Goal: Communication & Community: Answer question/provide support

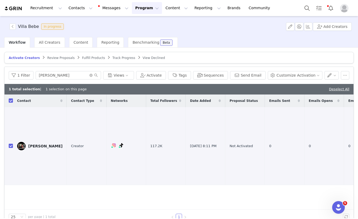
click at [29, 56] on span "Activate Creators" at bounding box center [24, 58] width 31 height 4
click at [52, 58] on span "Review Proposals" at bounding box center [60, 58] width 27 height 4
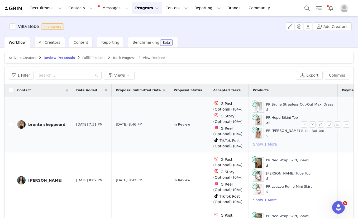
click at [258, 143] on button "Show 1 More" at bounding box center [265, 144] width 24 height 6
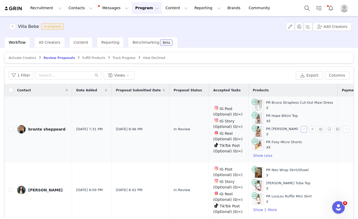
click at [304, 130] on button "button" at bounding box center [304, 129] width 6 height 6
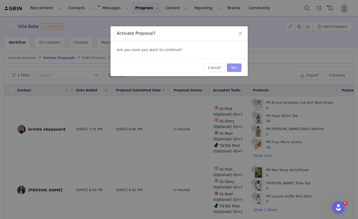
click at [231, 65] on button "Yes" at bounding box center [234, 68] width 15 height 8
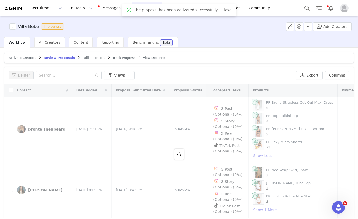
click at [90, 59] on span "Fulfill Products" at bounding box center [93, 58] width 23 height 4
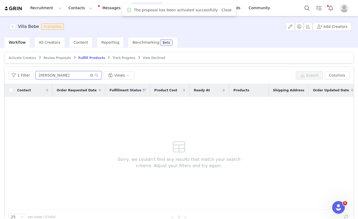
click at [65, 77] on input "[PERSON_NAME]" at bounding box center [69, 75] width 66 height 8
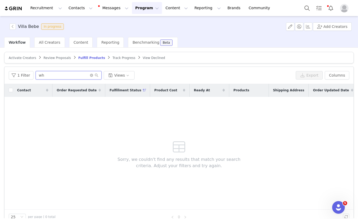
type input "w"
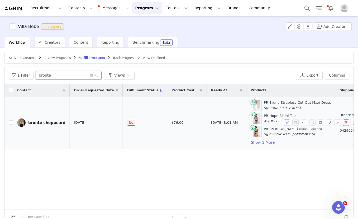
type input "bronte"
click at [289, 125] on button "button" at bounding box center [287, 123] width 6 height 6
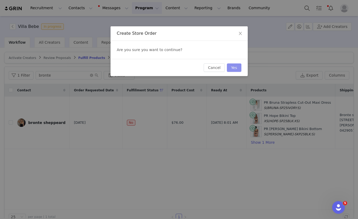
click at [232, 69] on button "Yes" at bounding box center [234, 68] width 15 height 8
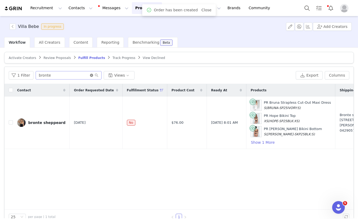
click at [90, 74] on icon "icon: close-circle" at bounding box center [91, 75] width 3 height 3
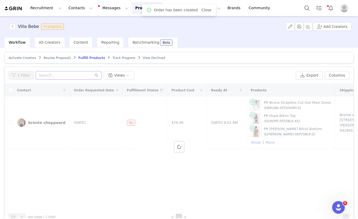
click at [55, 59] on span "Review Proposals" at bounding box center [57, 58] width 27 height 4
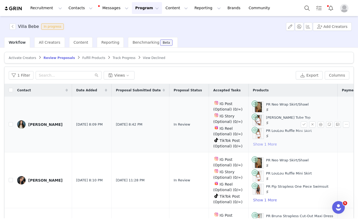
click at [253, 144] on button "Show 1 More" at bounding box center [265, 144] width 24 height 6
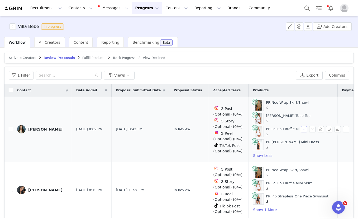
click at [304, 130] on button "button" at bounding box center [304, 129] width 6 height 6
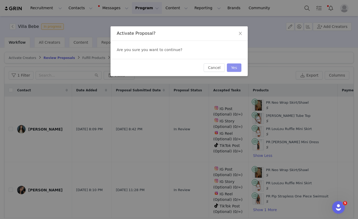
click at [234, 71] on button "Yes" at bounding box center [234, 68] width 15 height 8
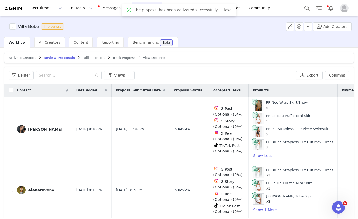
click at [87, 56] on span "Fulfill Products" at bounding box center [93, 58] width 23 height 4
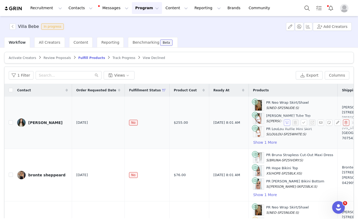
click at [289, 125] on button "button" at bounding box center [287, 123] width 6 height 6
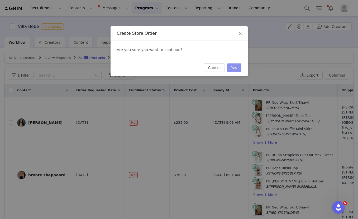
click at [236, 68] on button "Yes" at bounding box center [234, 68] width 15 height 8
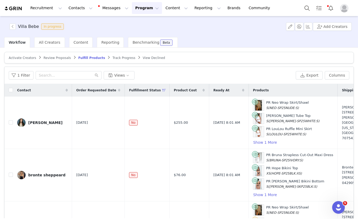
click at [57, 59] on span "Review Proposals" at bounding box center [57, 58] width 27 height 4
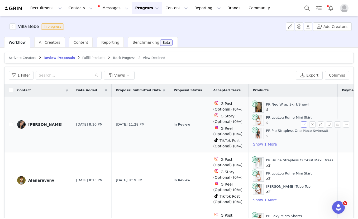
click at [303, 124] on button "button" at bounding box center [304, 125] width 6 height 6
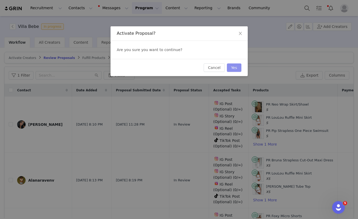
click at [232, 67] on button "Yes" at bounding box center [234, 68] width 15 height 8
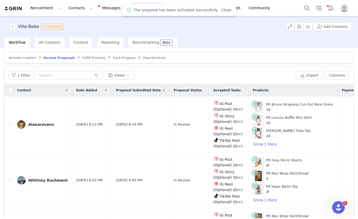
click at [82, 57] on span "Fulfill Products" at bounding box center [93, 58] width 23 height 4
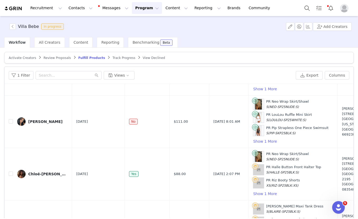
scroll to position [109, 0]
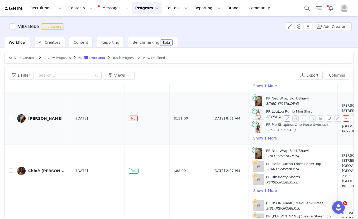
click at [286, 119] on button "button" at bounding box center [287, 119] width 6 height 6
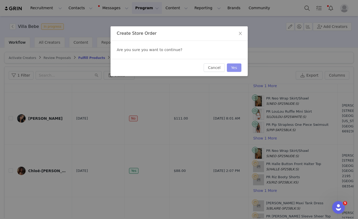
click at [233, 67] on button "Yes" at bounding box center [234, 68] width 15 height 8
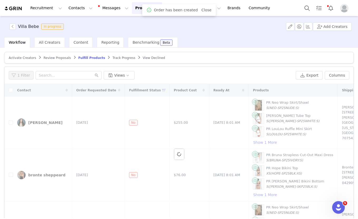
click at [62, 57] on span "Review Proposals" at bounding box center [57, 58] width 27 height 4
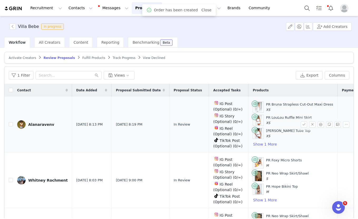
click at [257, 140] on div "PR Bruna Strapless Cut-Out Maxi Dress XS PR LouLou Ruffle Mini Skirt XS PR Sabi…" at bounding box center [293, 125] width 80 height 46
click at [256, 146] on button "Show 1 More" at bounding box center [265, 144] width 24 height 6
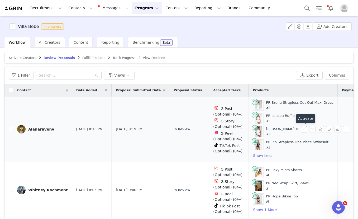
click at [305, 130] on button "button" at bounding box center [304, 129] width 6 height 6
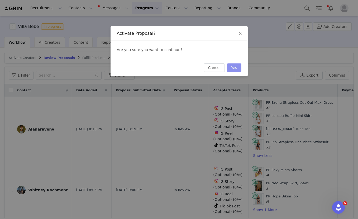
click at [237, 67] on button "Yes" at bounding box center [234, 68] width 15 height 8
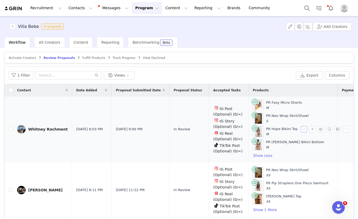
click at [303, 130] on button "button" at bounding box center [304, 129] width 6 height 6
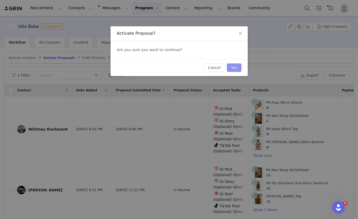
click at [234, 66] on button "Yes" at bounding box center [234, 68] width 15 height 8
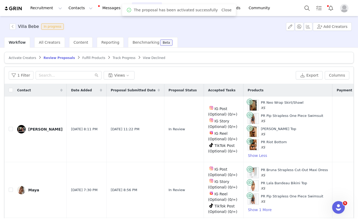
click at [84, 59] on span "Fulfill Products" at bounding box center [93, 58] width 23 height 4
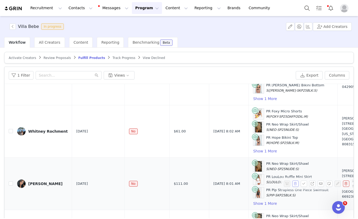
scroll to position [155, 0]
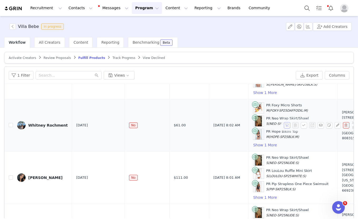
click at [286, 124] on button "button" at bounding box center [287, 125] width 6 height 6
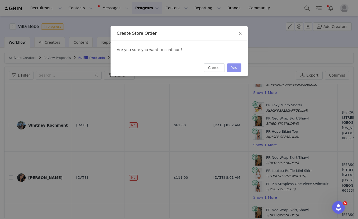
click at [231, 64] on button "Yes" at bounding box center [234, 68] width 15 height 8
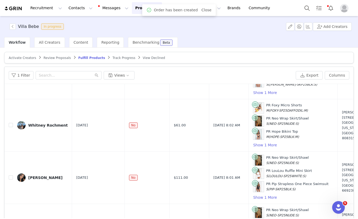
scroll to position [0, 0]
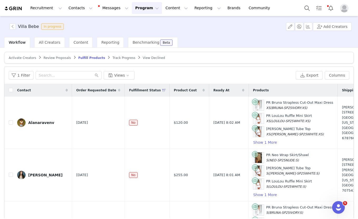
click at [54, 59] on span "Review Proposals" at bounding box center [57, 58] width 27 height 4
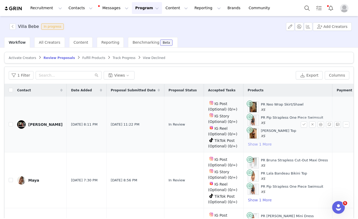
click at [248, 142] on button "Show 1 More" at bounding box center [260, 144] width 24 height 6
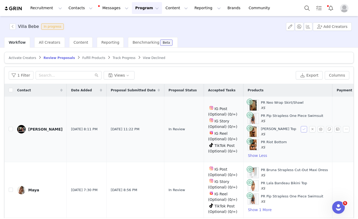
click at [302, 129] on button "button" at bounding box center [304, 129] width 6 height 6
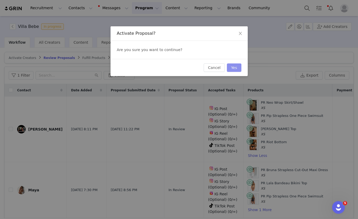
click at [232, 67] on button "Yes" at bounding box center [234, 68] width 15 height 8
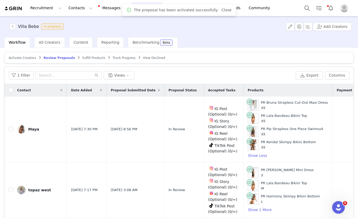
click at [86, 59] on span "Fulfill Products" at bounding box center [93, 58] width 23 height 4
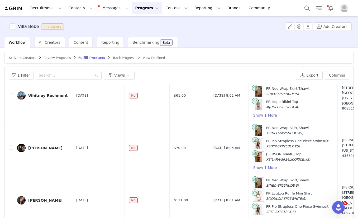
scroll to position [223, 0]
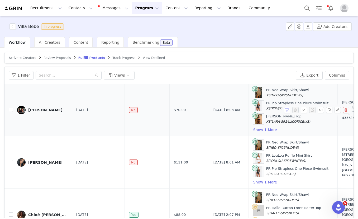
click at [287, 108] on button "button" at bounding box center [287, 110] width 6 height 6
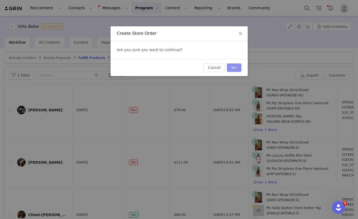
click at [233, 64] on button "Yes" at bounding box center [234, 68] width 15 height 8
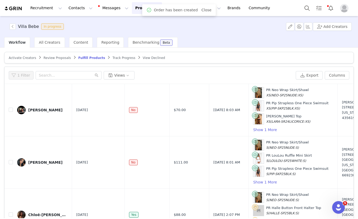
scroll to position [0, 0]
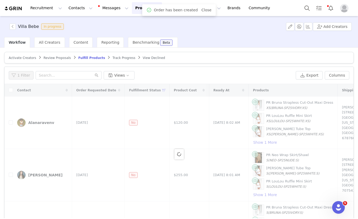
click at [59, 57] on span "Review Proposals" at bounding box center [57, 58] width 27 height 4
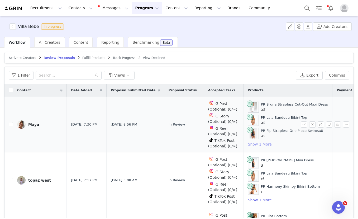
click at [248, 144] on button "Show 1 More" at bounding box center [260, 144] width 24 height 6
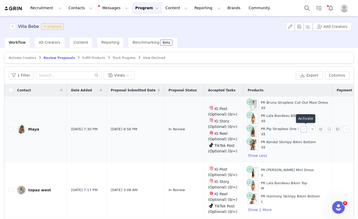
click at [304, 128] on button "button" at bounding box center [304, 129] width 6 height 6
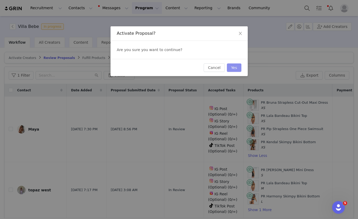
click at [233, 66] on button "Yes" at bounding box center [234, 68] width 15 height 8
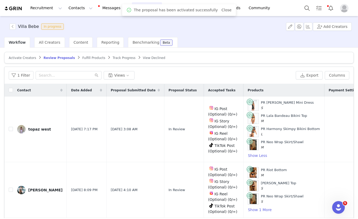
click at [92, 58] on span "Fulfill Products" at bounding box center [93, 58] width 23 height 4
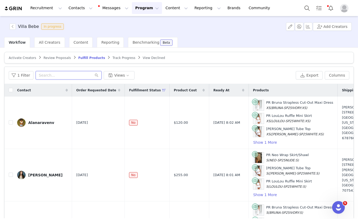
click at [48, 75] on input "text" at bounding box center [69, 75] width 66 height 8
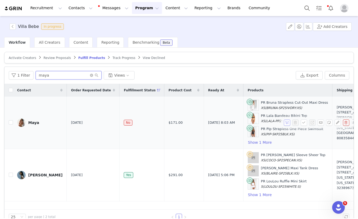
type input "maya"
click at [286, 122] on button "button" at bounding box center [287, 123] width 6 height 6
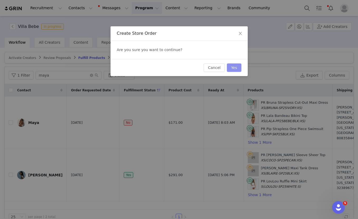
click at [231, 64] on button "Yes" at bounding box center [234, 68] width 15 height 8
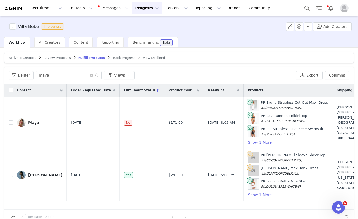
click at [58, 58] on span "Review Proposals" at bounding box center [57, 58] width 27 height 4
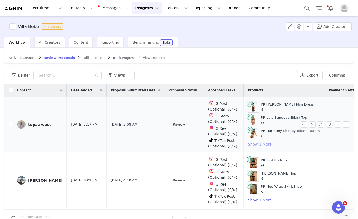
click at [248, 144] on button "Show 1 More" at bounding box center [260, 144] width 24 height 6
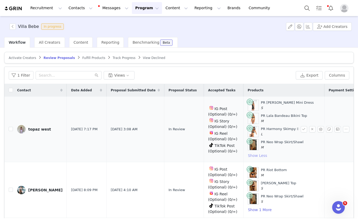
scroll to position [18, 0]
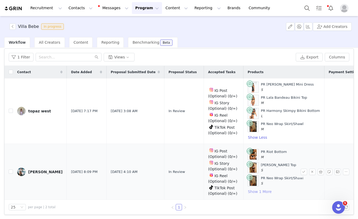
click at [248, 191] on button "Show 1 More" at bounding box center [260, 192] width 24 height 6
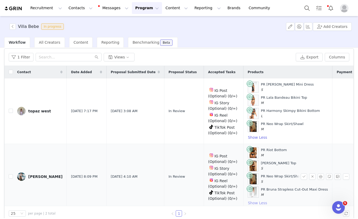
scroll to position [0, 0]
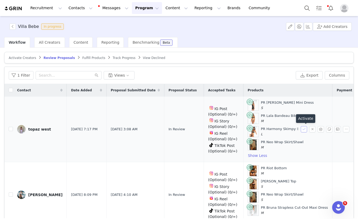
click at [304, 129] on button "button" at bounding box center [304, 129] width 6 height 6
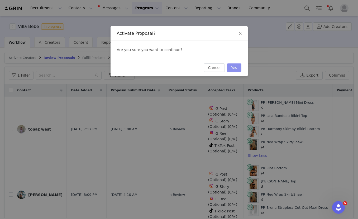
click at [232, 70] on button "Yes" at bounding box center [234, 68] width 15 height 8
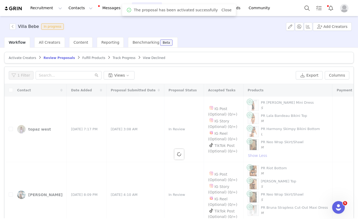
click at [85, 58] on span "Fulfill Products" at bounding box center [93, 58] width 23 height 4
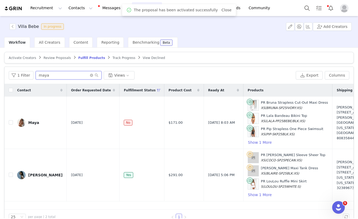
click at [66, 77] on input "maya" at bounding box center [69, 75] width 66 height 8
type input "m"
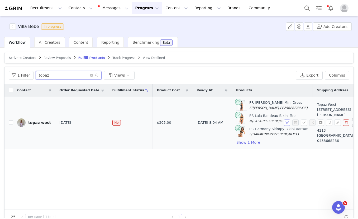
type input "topaz"
click at [286, 124] on button "button" at bounding box center [287, 123] width 6 height 6
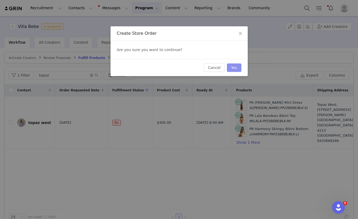
click at [234, 71] on button "Yes" at bounding box center [234, 68] width 15 height 8
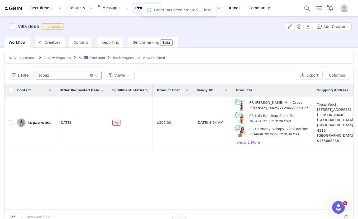
click at [91, 75] on icon "icon: close-circle" at bounding box center [91, 75] width 3 height 3
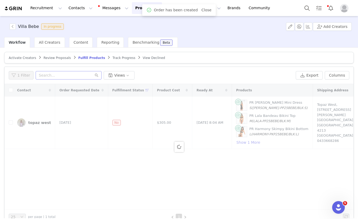
click at [59, 58] on span "Review Proposals" at bounding box center [57, 58] width 27 height 4
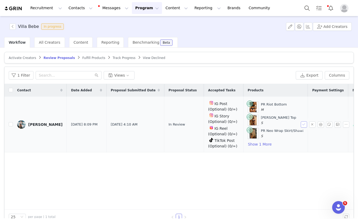
click at [302, 125] on button "button" at bounding box center [304, 125] width 6 height 6
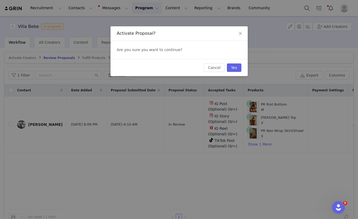
click at [242, 72] on div "Cancel Yes" at bounding box center [179, 67] width 137 height 17
click at [239, 70] on button "Yes" at bounding box center [234, 68] width 15 height 8
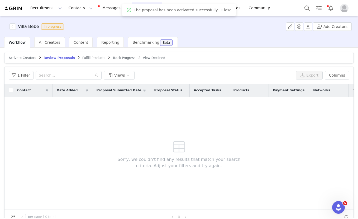
click at [91, 59] on span "Fulfill Products" at bounding box center [93, 58] width 23 height 4
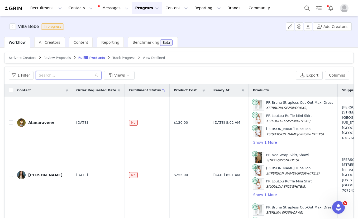
click at [43, 78] on input "text" at bounding box center [69, 75] width 66 height 8
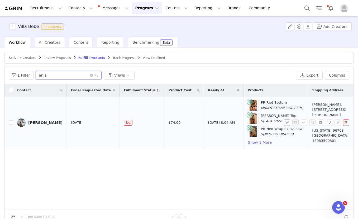
type input "anja"
click at [290, 123] on button "button" at bounding box center [287, 123] width 6 height 6
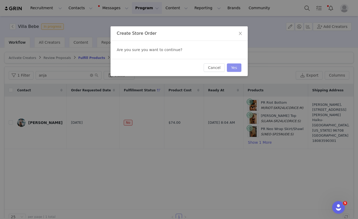
click at [236, 69] on button "Yes" at bounding box center [234, 68] width 15 height 8
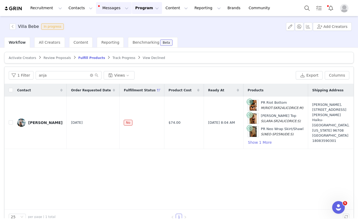
click at [111, 9] on button "Messages Messages" at bounding box center [114, 8] width 36 height 12
click at [112, 30] on link "Inbox 66" at bounding box center [111, 33] width 42 height 10
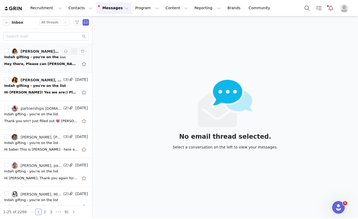
click at [39, 68] on div "Hey there, Please can [PERSON_NAME] receive the pieces below? She is going away…" at bounding box center [46, 64] width 84 height 8
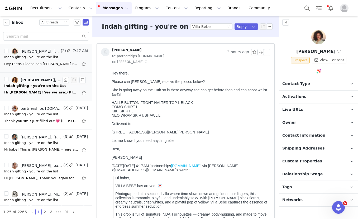
click at [39, 94] on div "Hi [PERSON_NAME]! Yes we are:) Please send me your favs here from [GEOGRAPHIC_D…" at bounding box center [41, 92] width 74 height 5
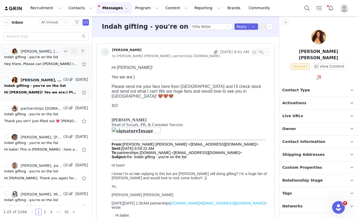
click at [40, 66] on div "Hey there, Please can [PERSON_NAME] receive the pieces below? She is going away…" at bounding box center [41, 63] width 74 height 5
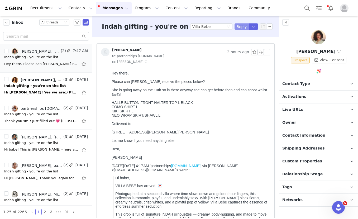
click at [239, 28] on button "Reply" at bounding box center [241, 26] width 15 height 6
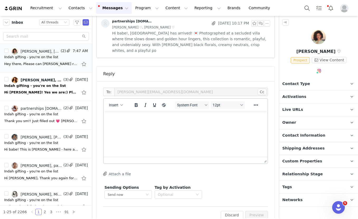
scroll to position [403, 0]
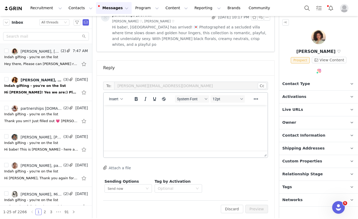
click at [121, 119] on html at bounding box center [186, 112] width 164 height 14
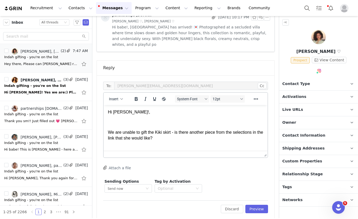
scroll to position [1, 0]
click at [250, 205] on button "Preview" at bounding box center [256, 209] width 23 height 8
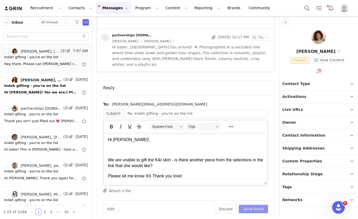
scroll to position [0, 0]
click at [250, 205] on button "Send Email" at bounding box center [253, 209] width 29 height 8
